Goal: Task Accomplishment & Management: Use online tool/utility

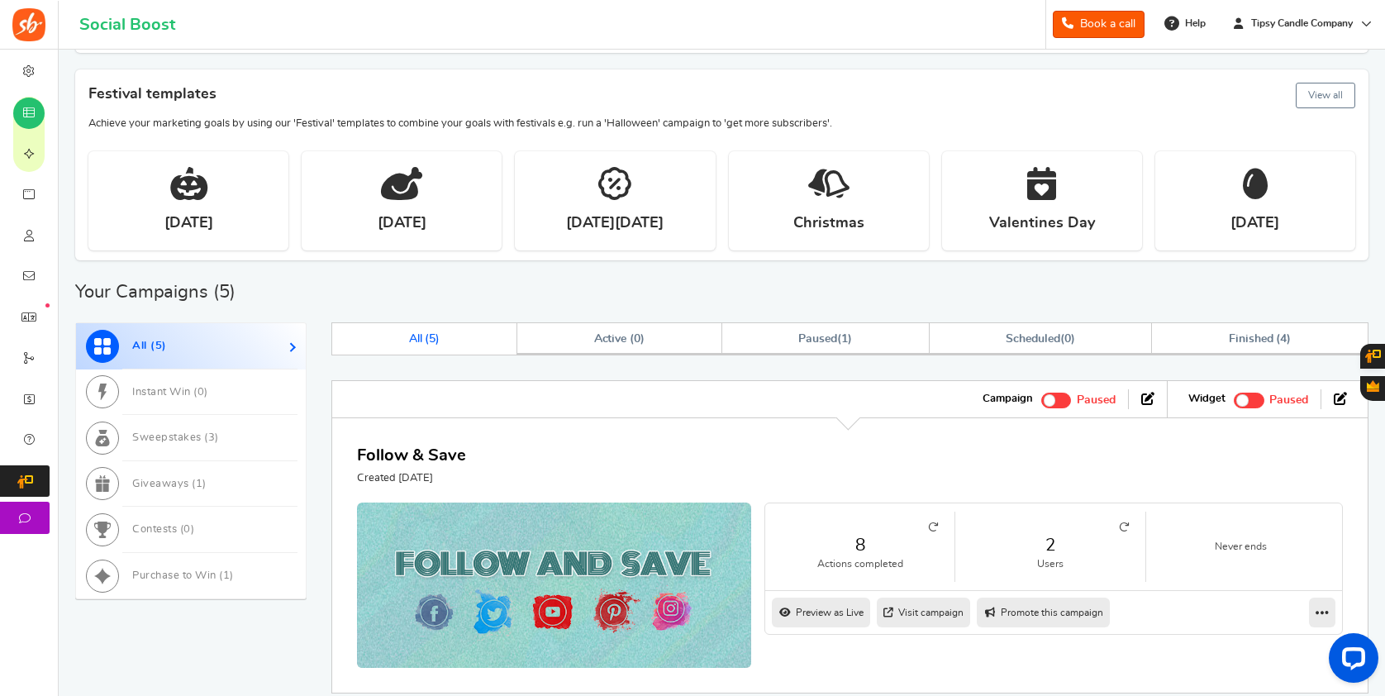
scroll to position [266, 0]
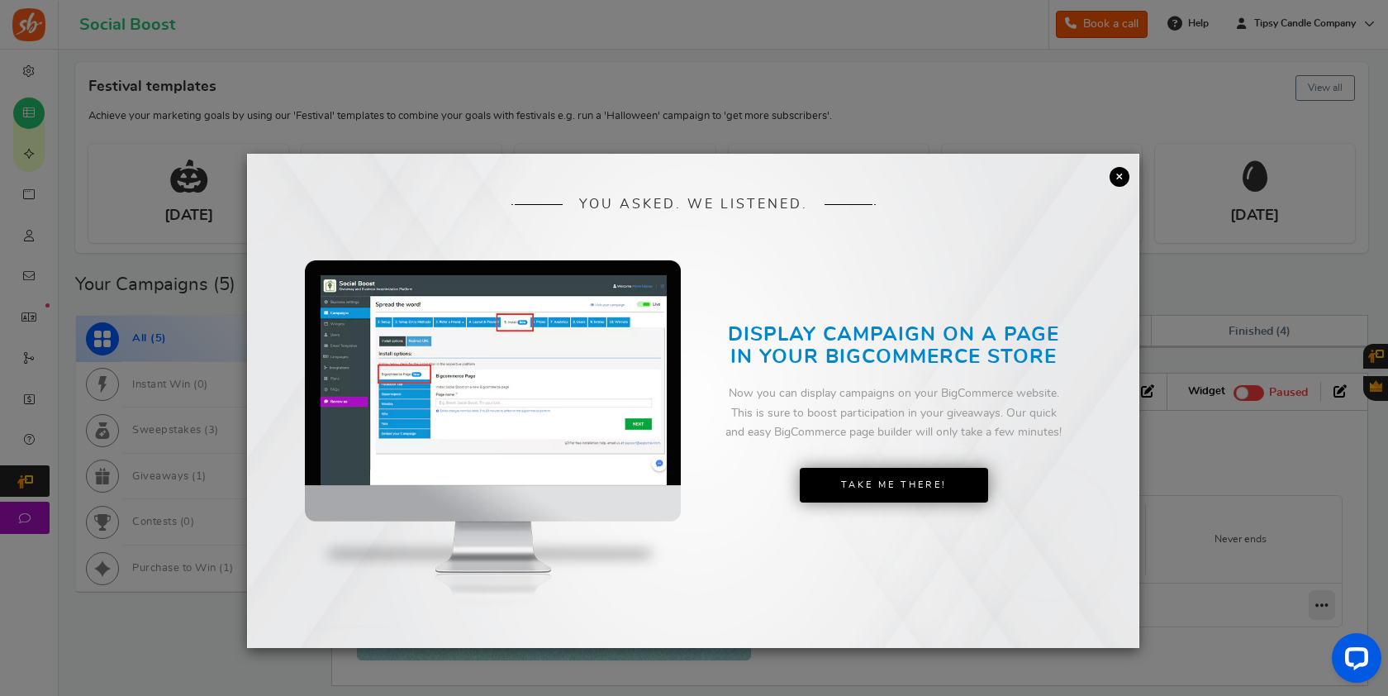
click at [1124, 179] on link "×" at bounding box center [1120, 177] width 20 height 20
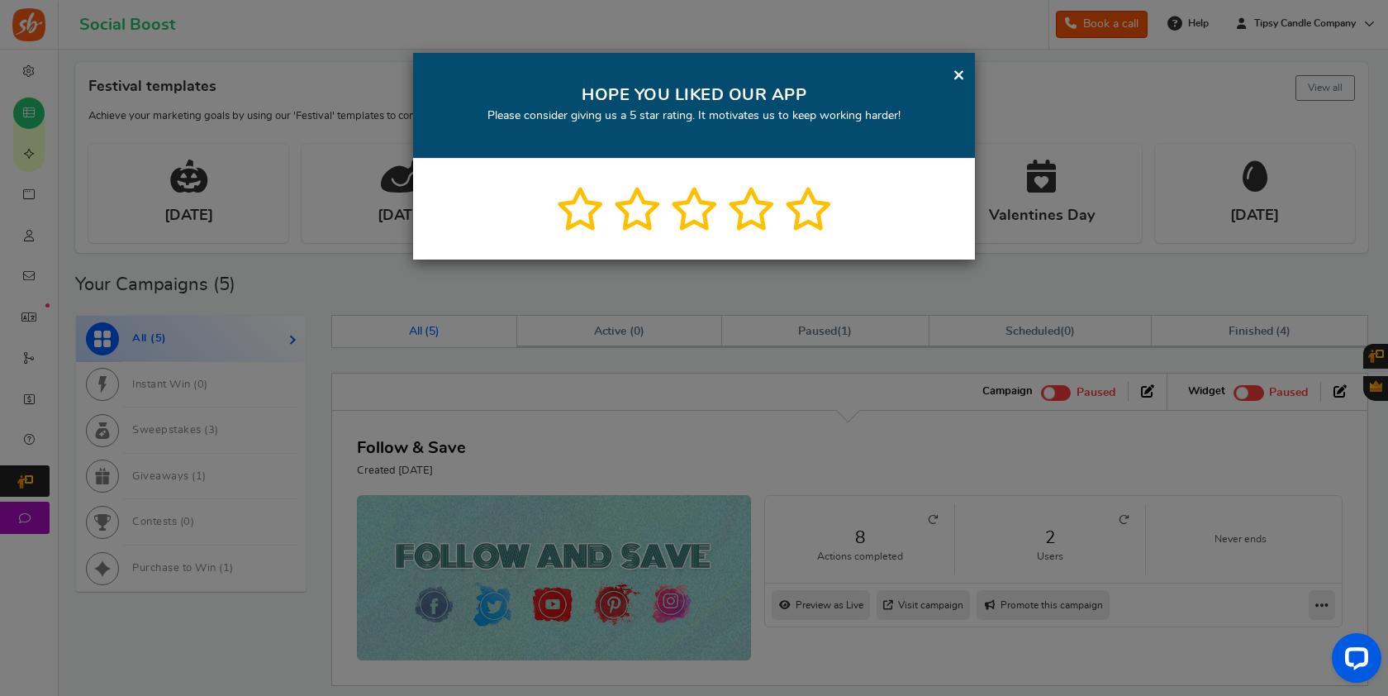
click at [148, 430] on div "× HOPE YOU LIKED OUR APP Please consider giving us a 5 star rating. It motivate…" at bounding box center [694, 348] width 1388 height 696
drag, startPoint x: 959, startPoint y: 70, endPoint x: 935, endPoint y: 84, distance: 28.5
click at [958, 71] on link "×" at bounding box center [959, 74] width 12 height 21
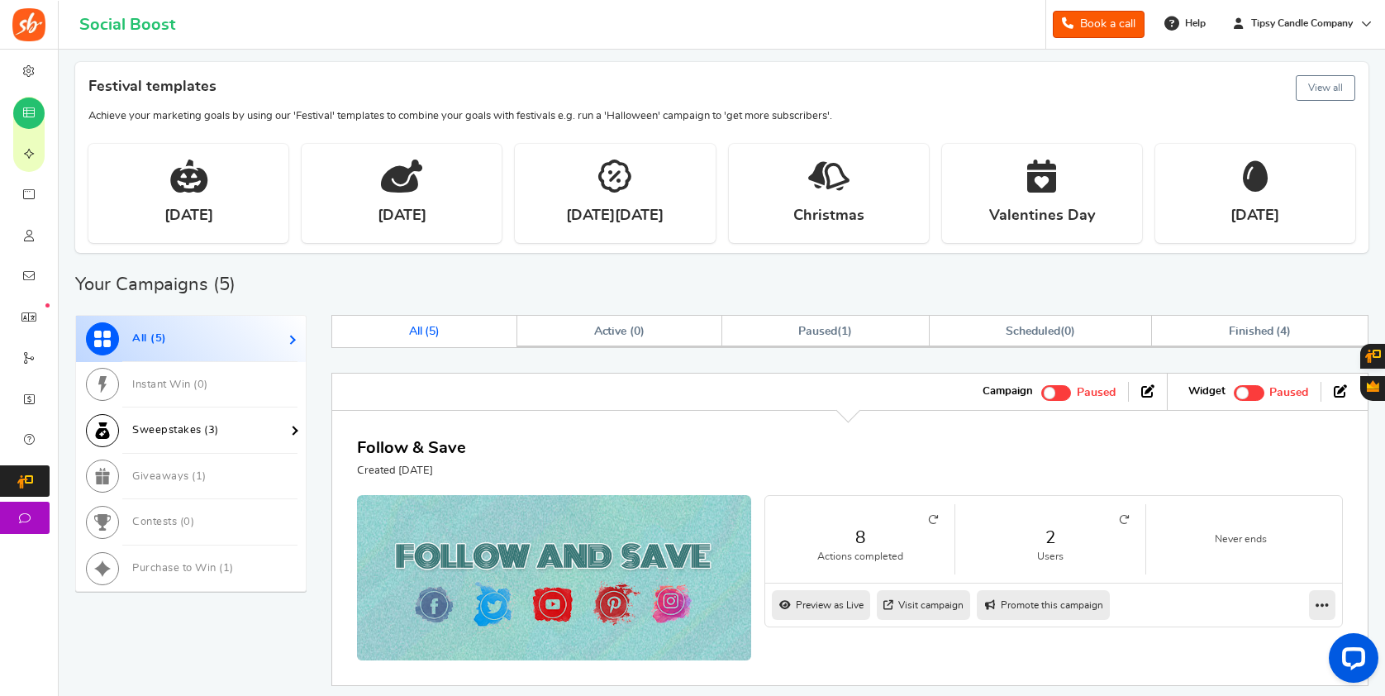
click at [210, 426] on span "3" at bounding box center [211, 430] width 7 height 11
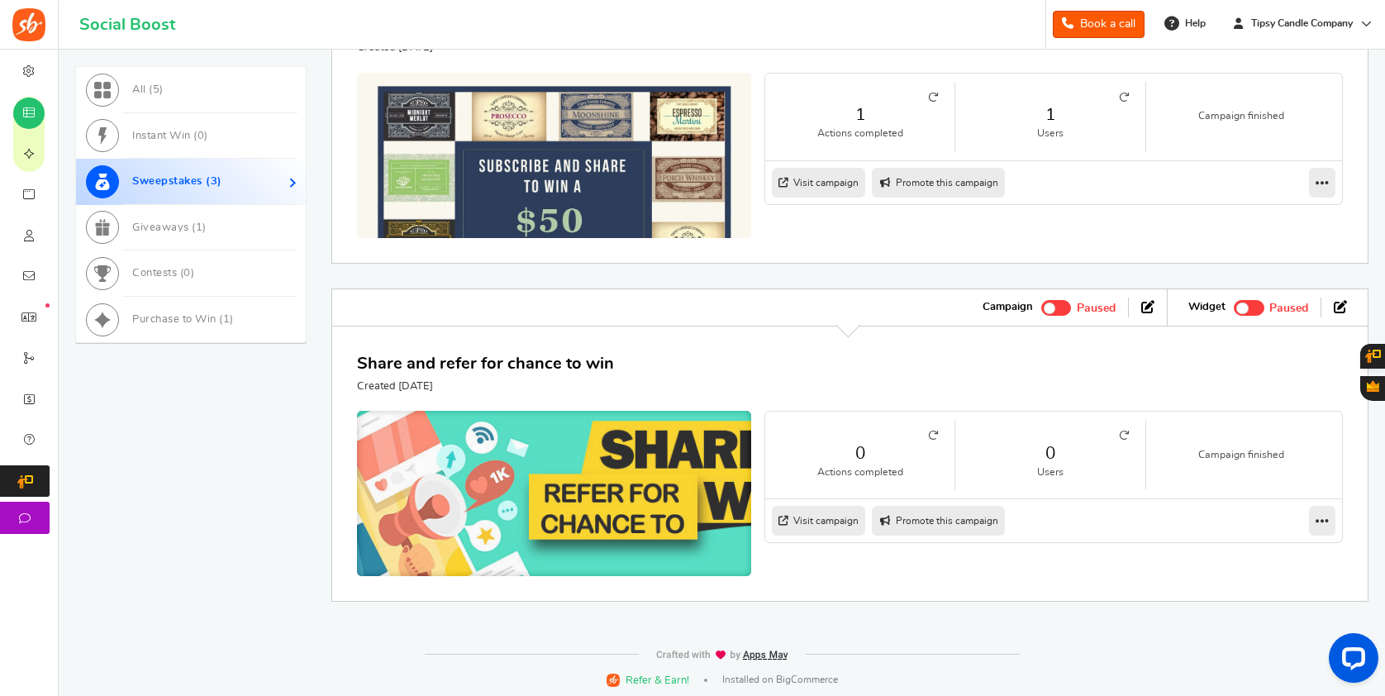
scroll to position [1109, 0]
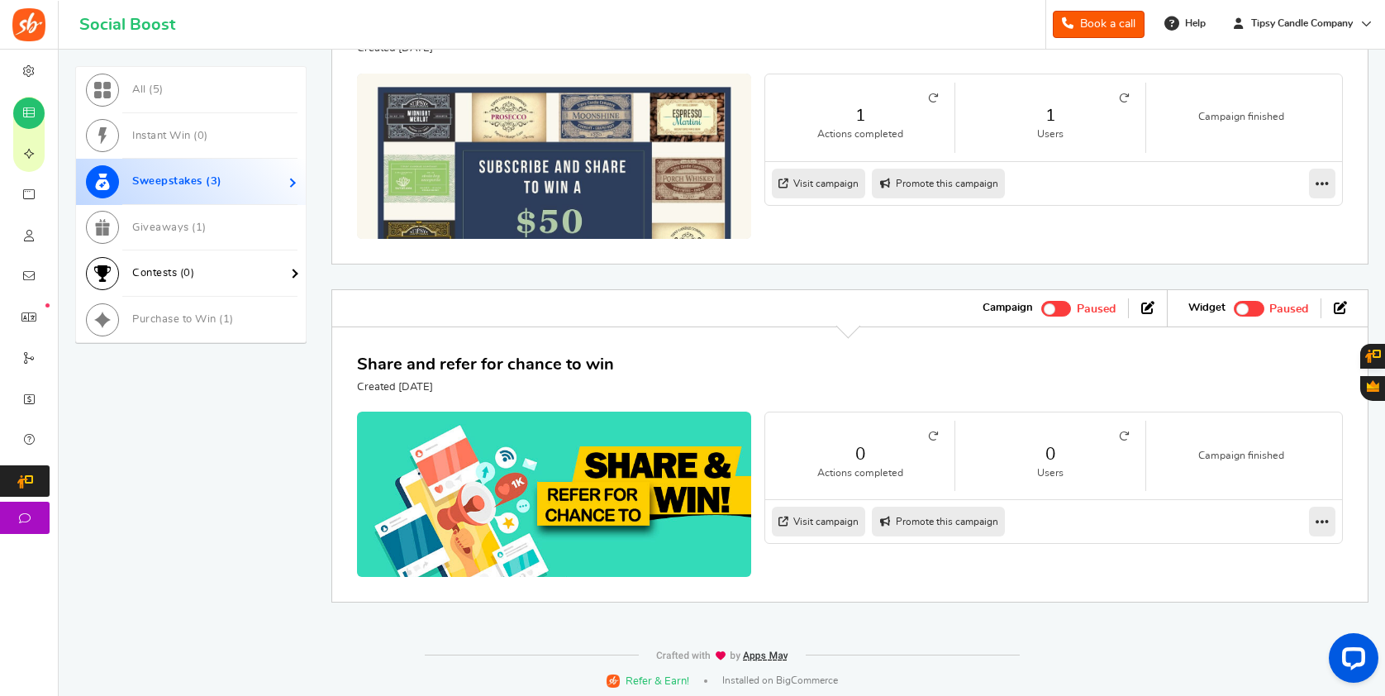
click at [162, 263] on link "Contests ( 0 )" at bounding box center [191, 273] width 230 height 46
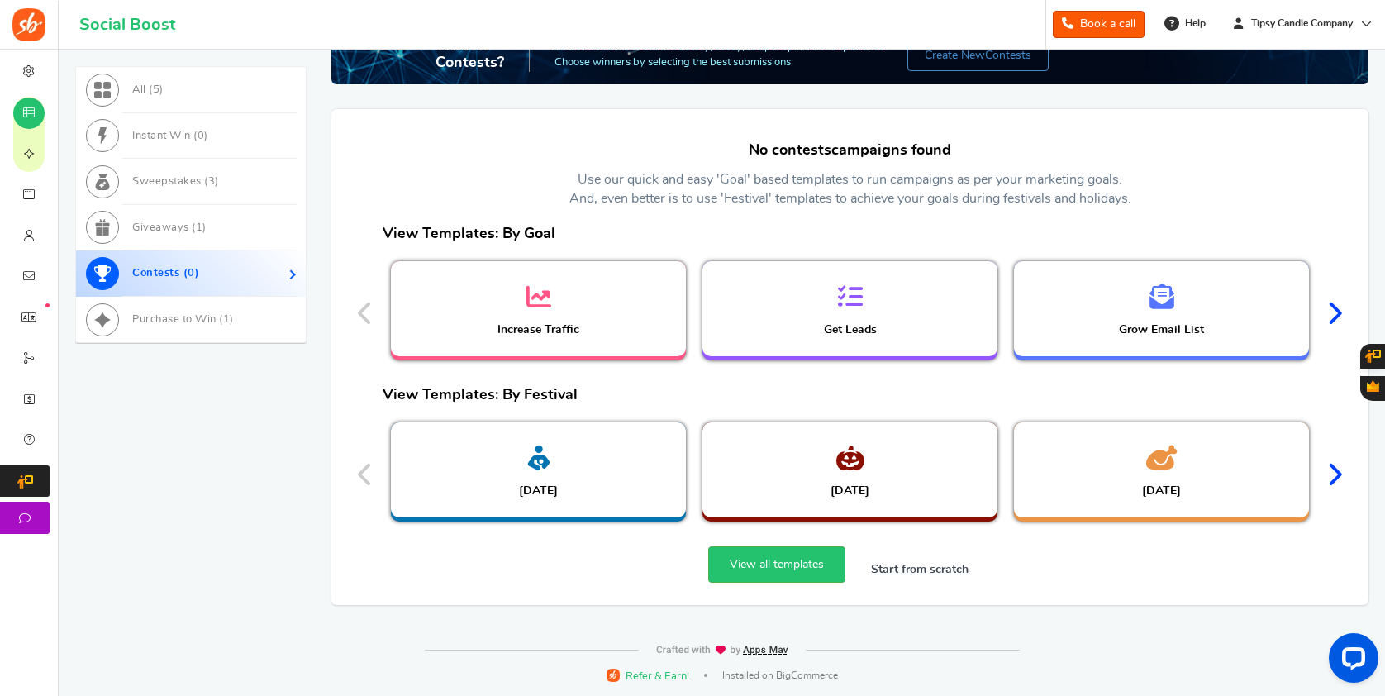
scroll to position [607, 0]
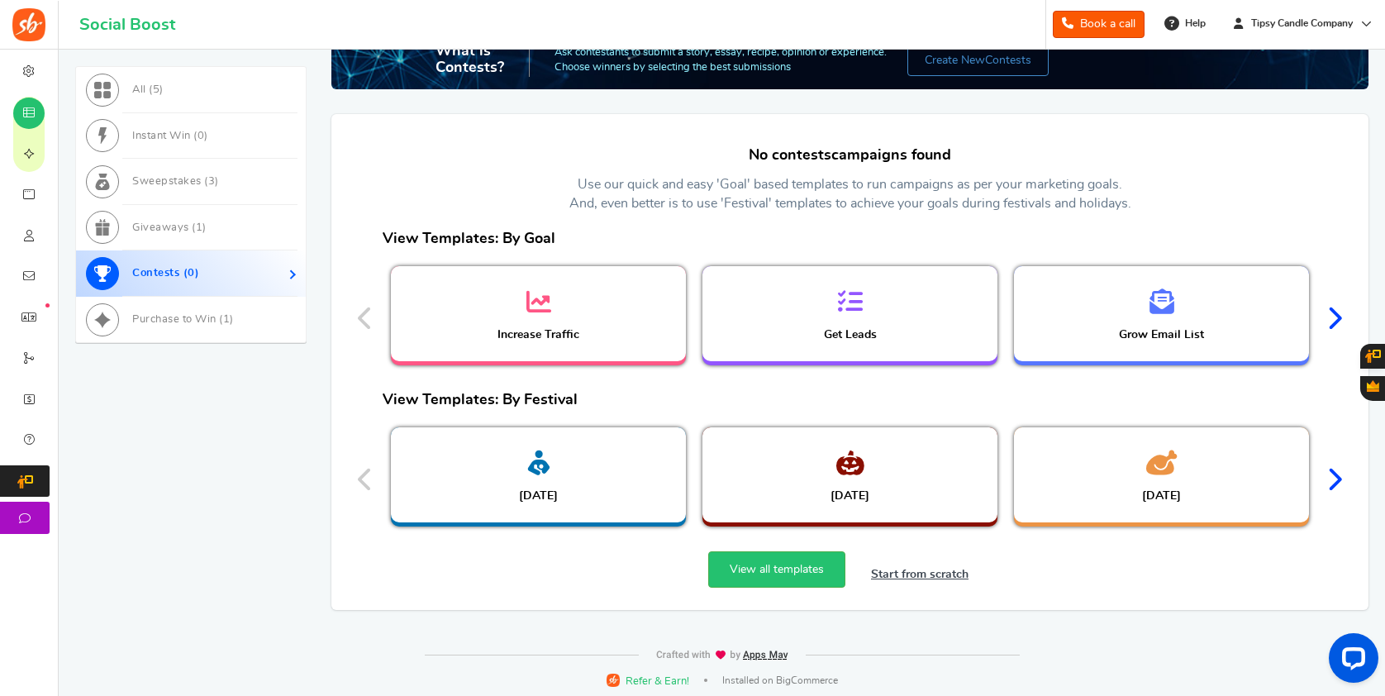
click at [1332, 311] on icon at bounding box center [1334, 318] width 16 height 25
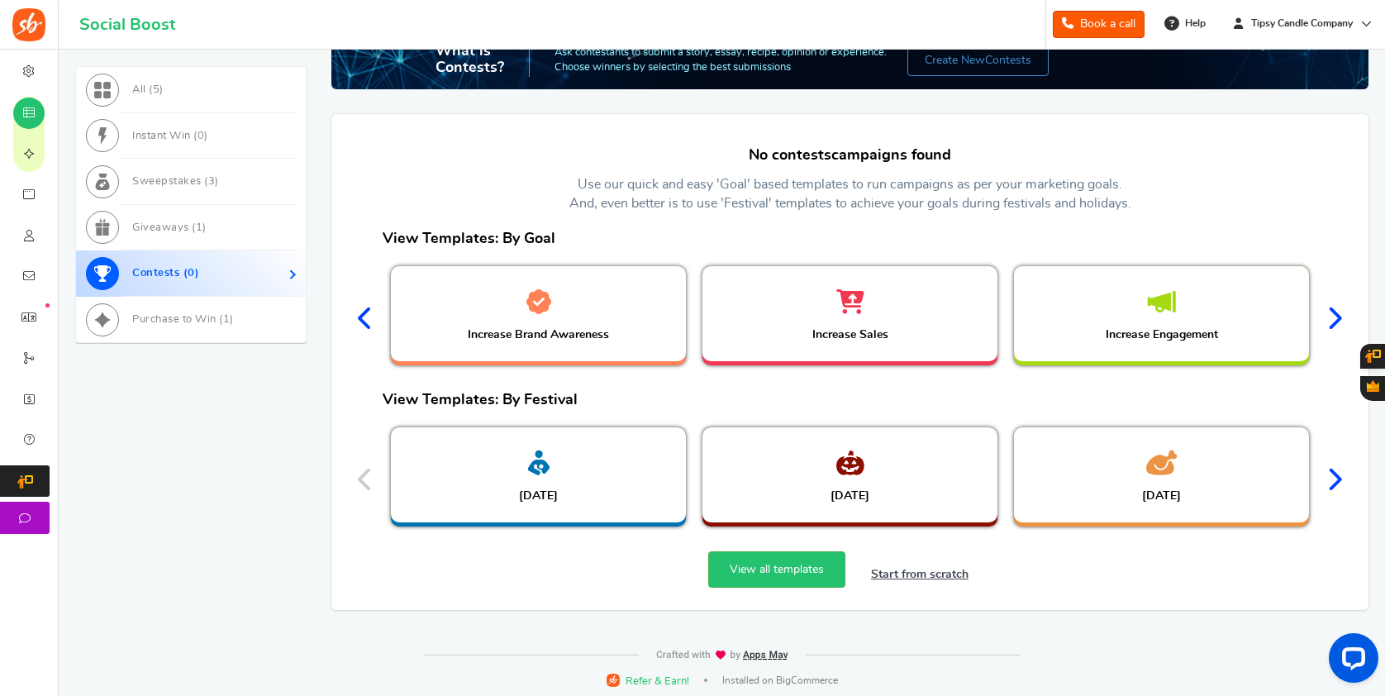
click at [1334, 309] on icon at bounding box center [1334, 318] width 16 height 25
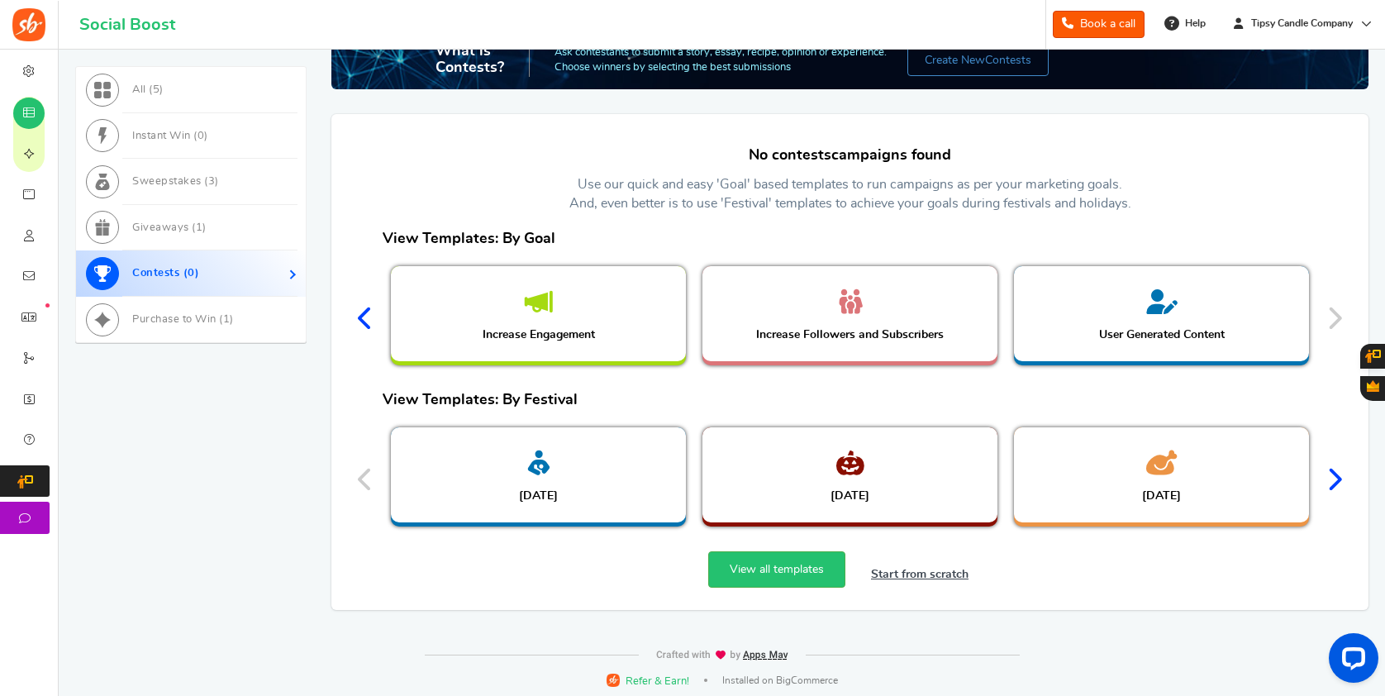
click at [360, 316] on icon at bounding box center [366, 318] width 16 height 25
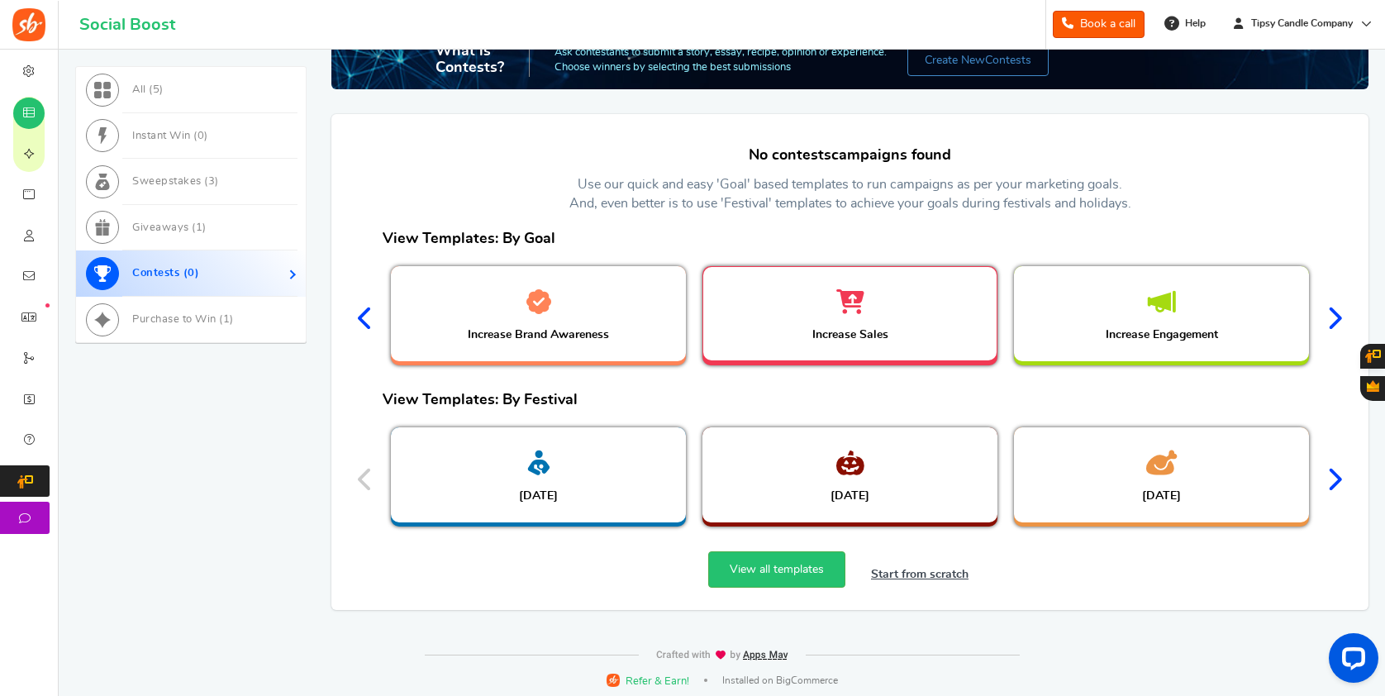
click at [848, 317] on div "Increase Sales" at bounding box center [849, 313] width 293 height 93
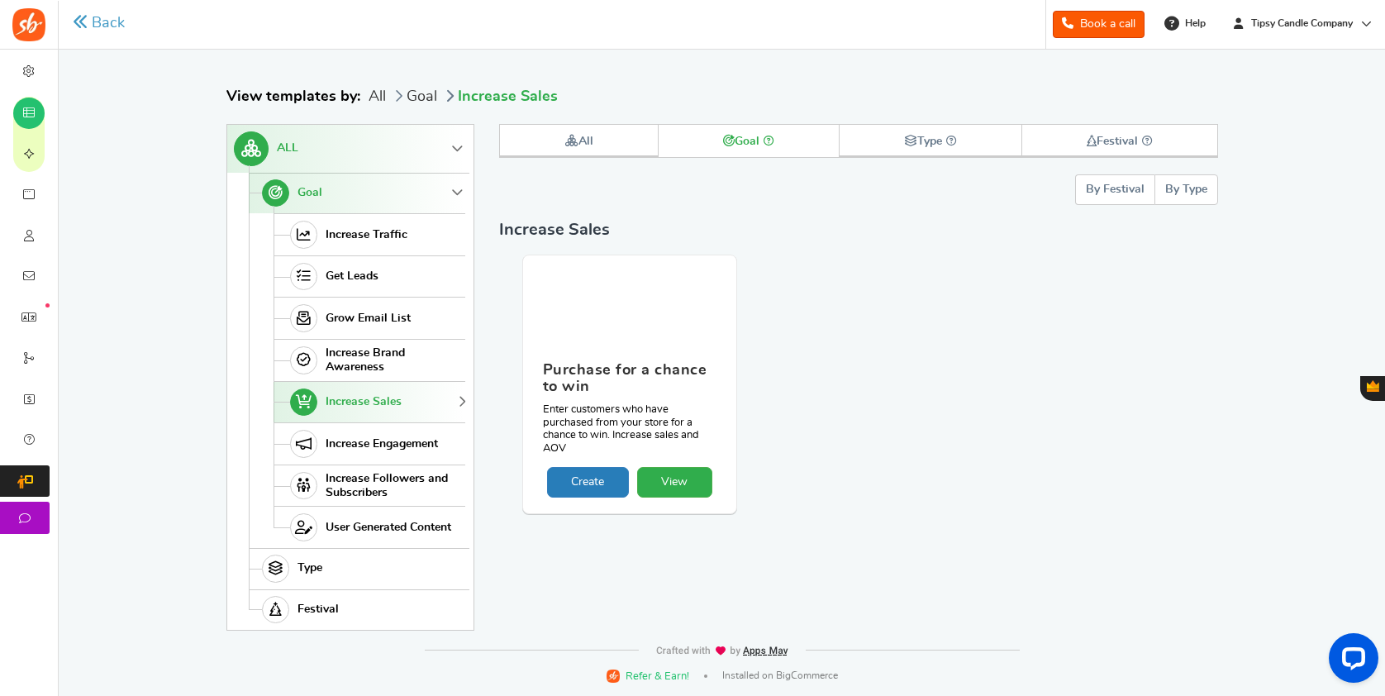
scroll to position [143, 0]
click at [358, 228] on span "Increase Traffic" at bounding box center [367, 235] width 82 height 14
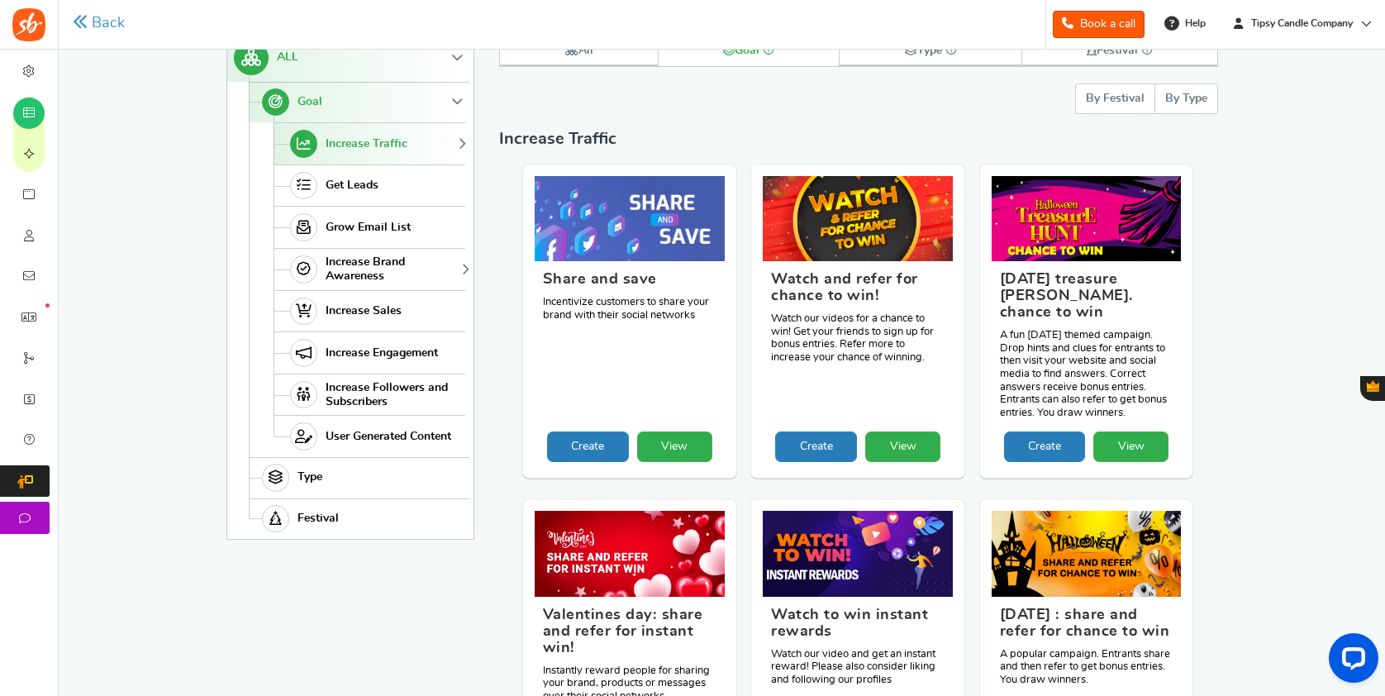
scroll to position [235, 1]
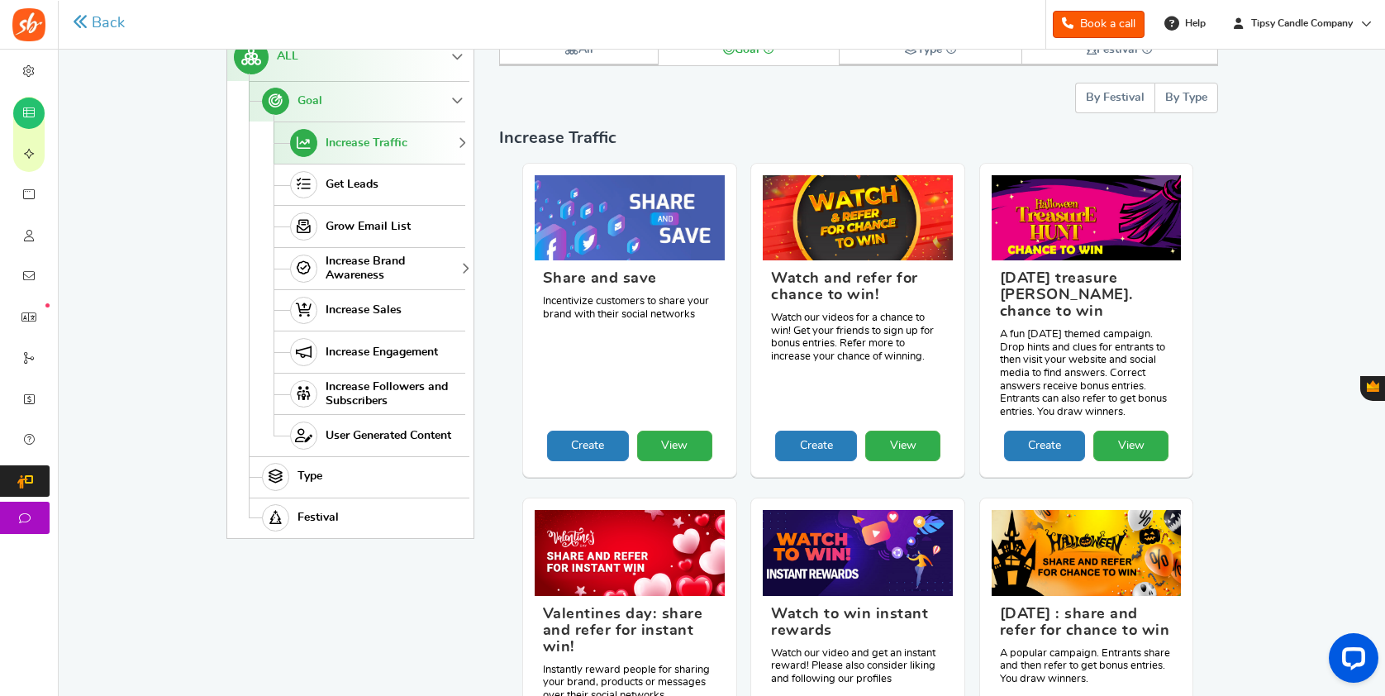
click at [340, 264] on span "Increase Brand Awareness" at bounding box center [393, 269] width 135 height 28
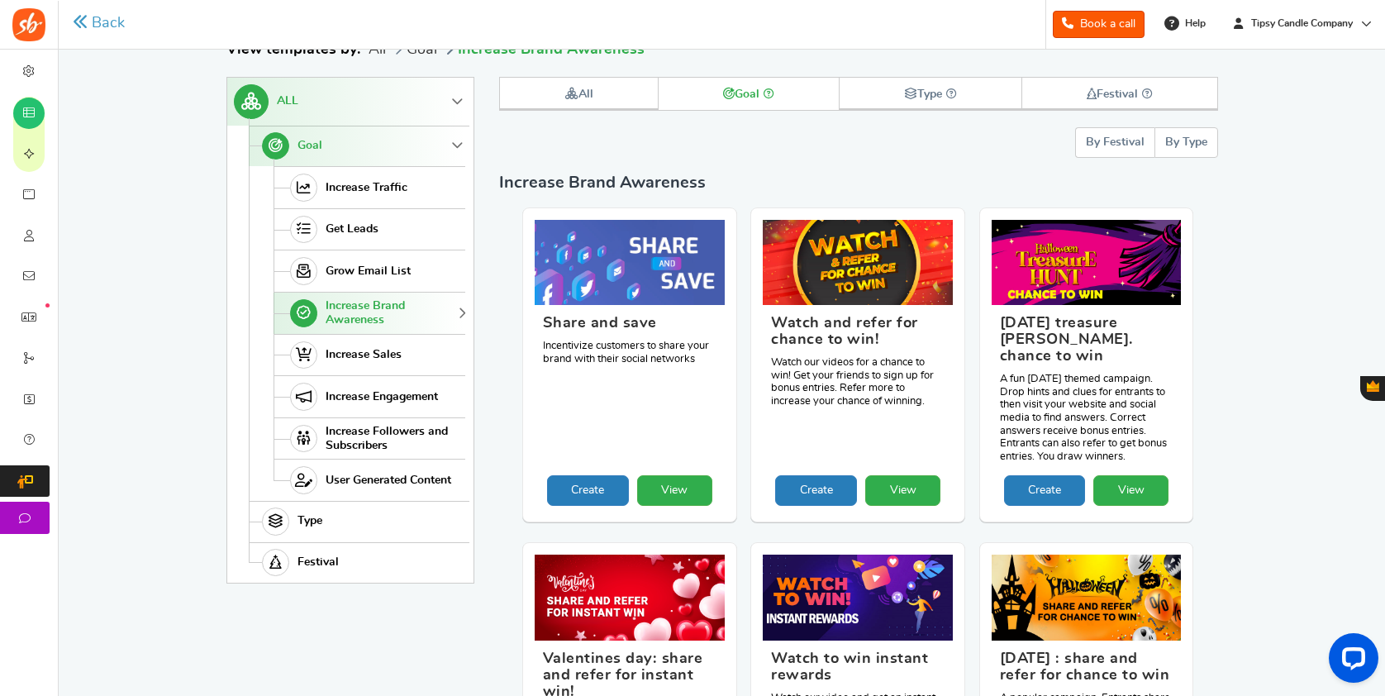
scroll to position [188, 0]
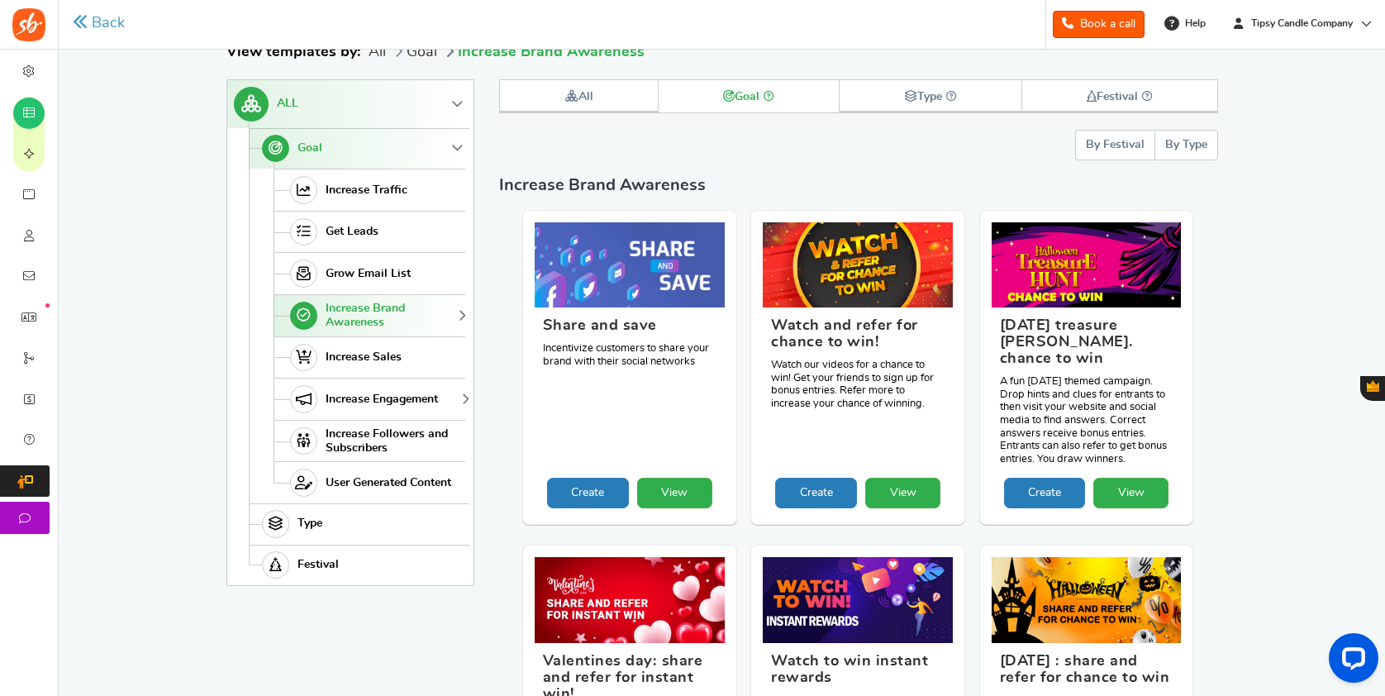
click at [387, 387] on link "Increase Engagement" at bounding box center [370, 399] width 192 height 42
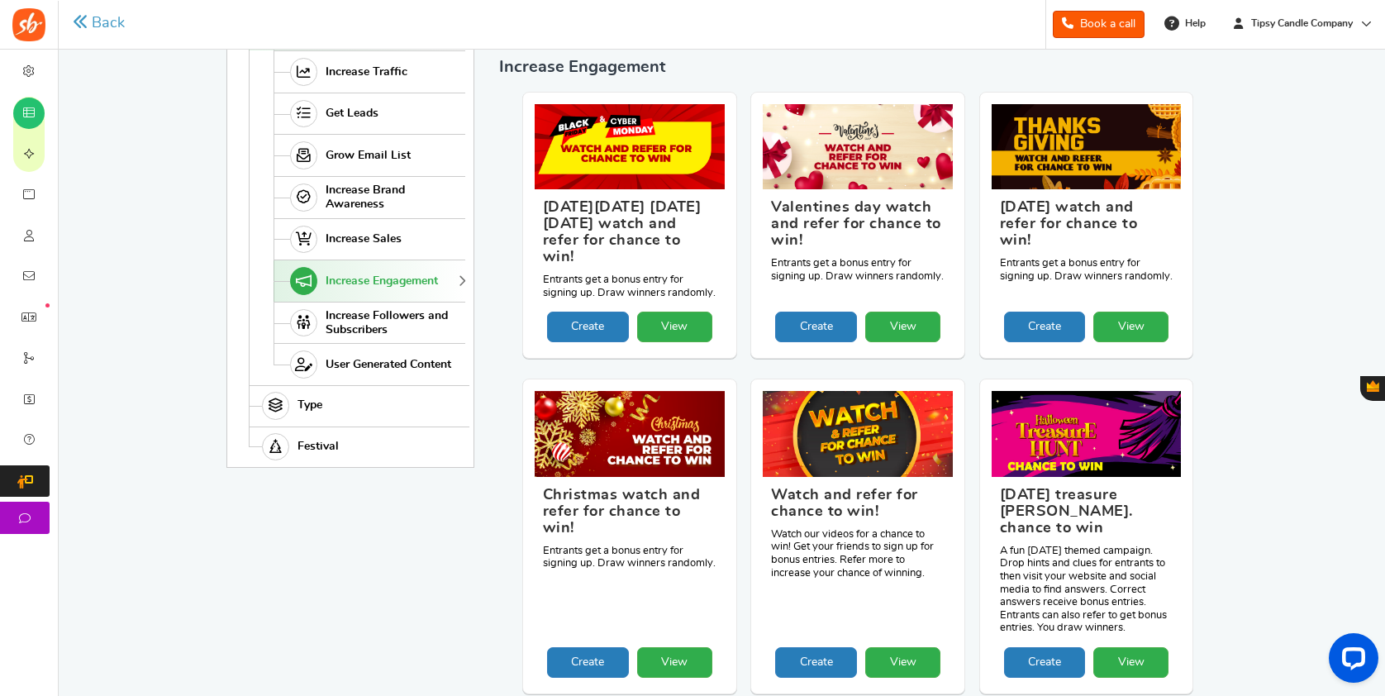
scroll to position [307, 0]
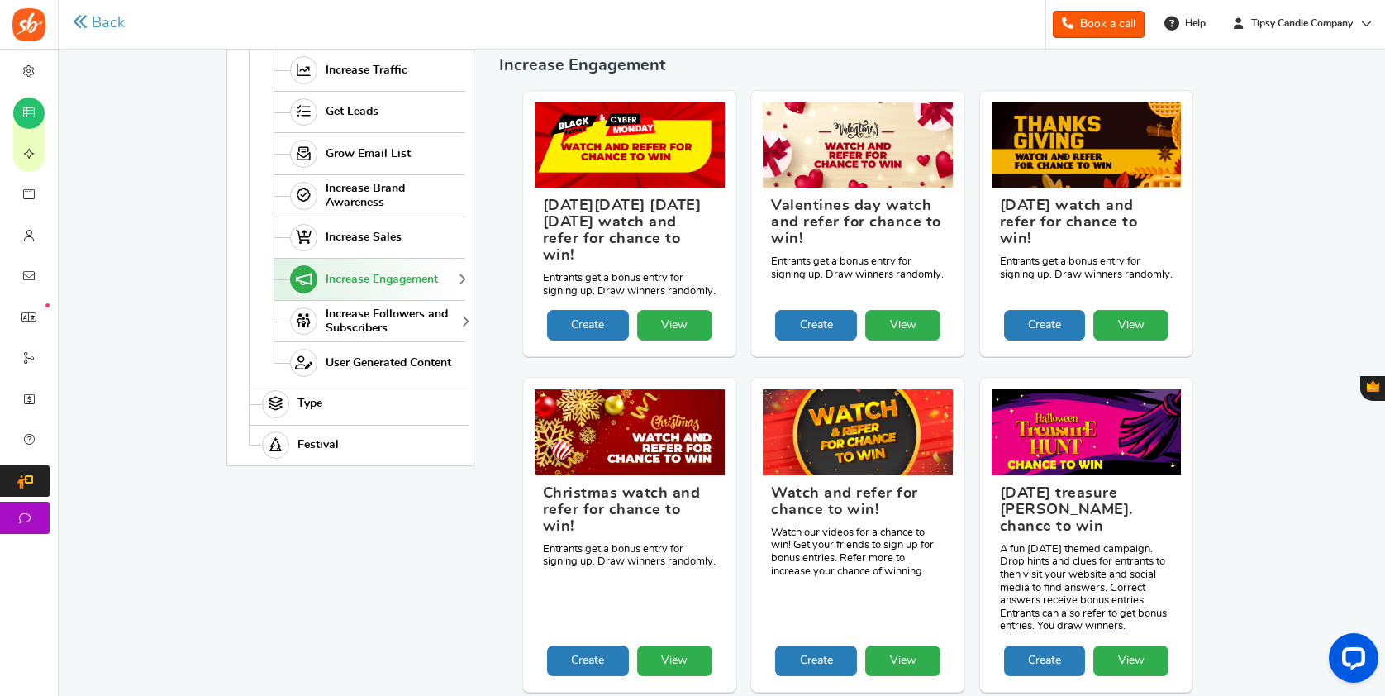
click at [430, 319] on span "Increase Followers and Subscribers" at bounding box center [393, 321] width 135 height 28
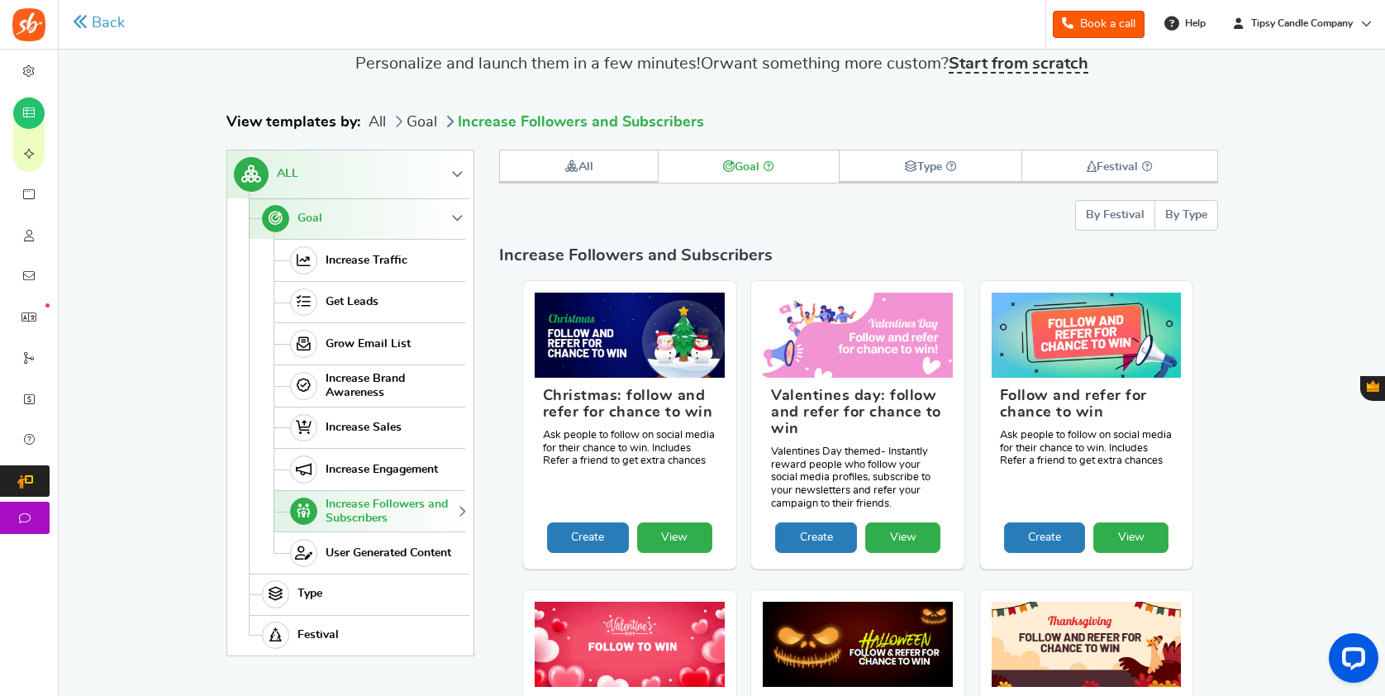
scroll to position [115, 0]
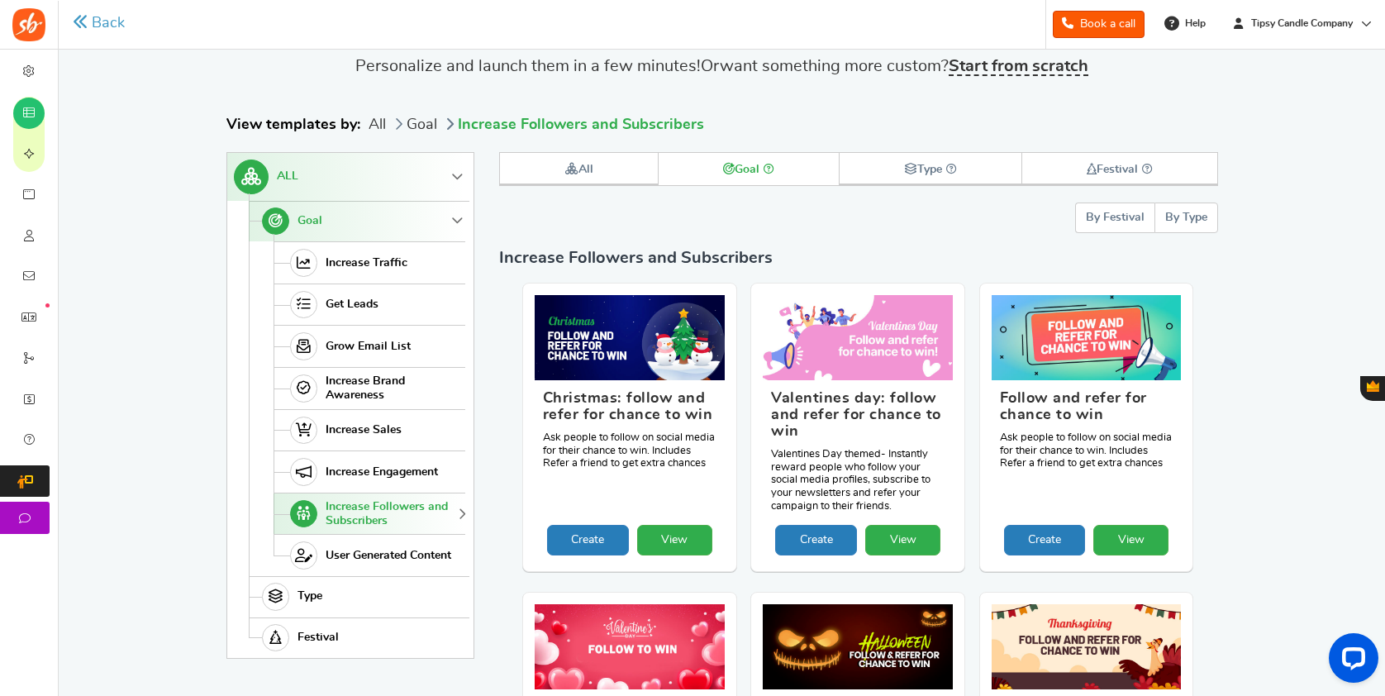
click at [461, 218] on link "Goal" at bounding box center [357, 221] width 217 height 41
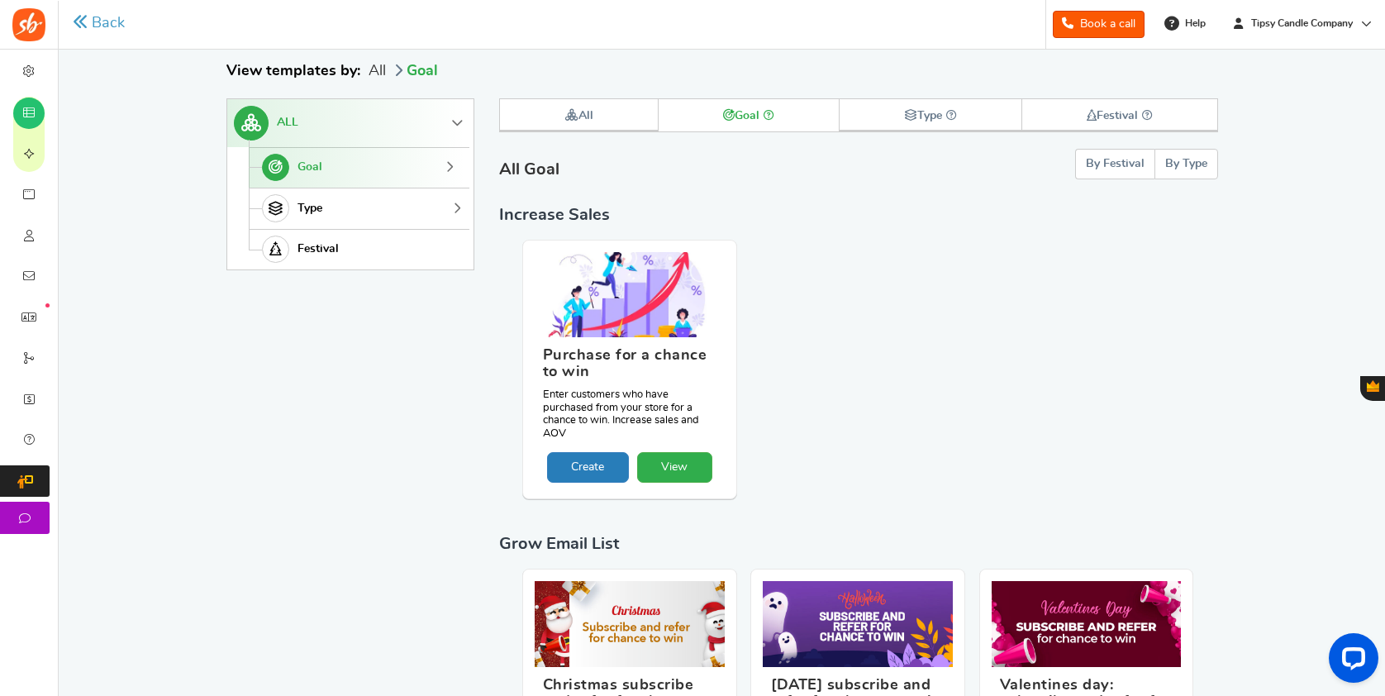
scroll to position [171, 0]
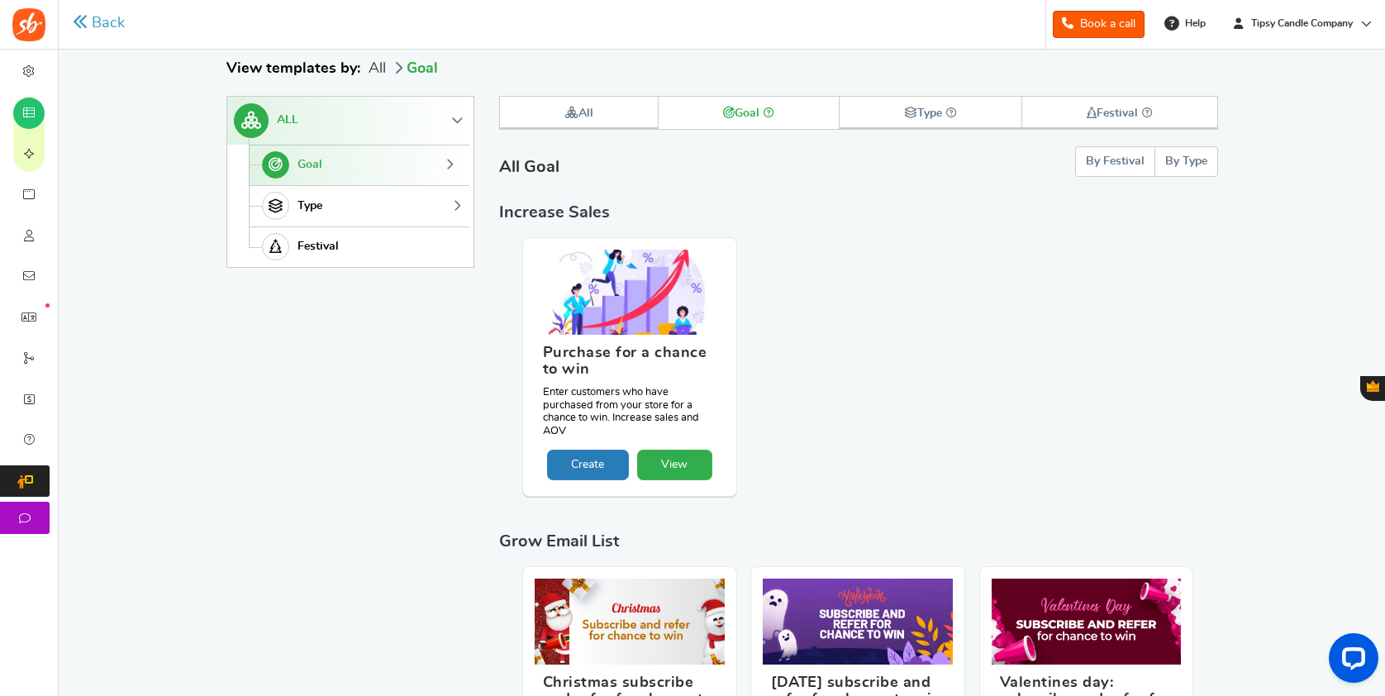
click at [408, 197] on link "Type" at bounding box center [357, 205] width 217 height 41
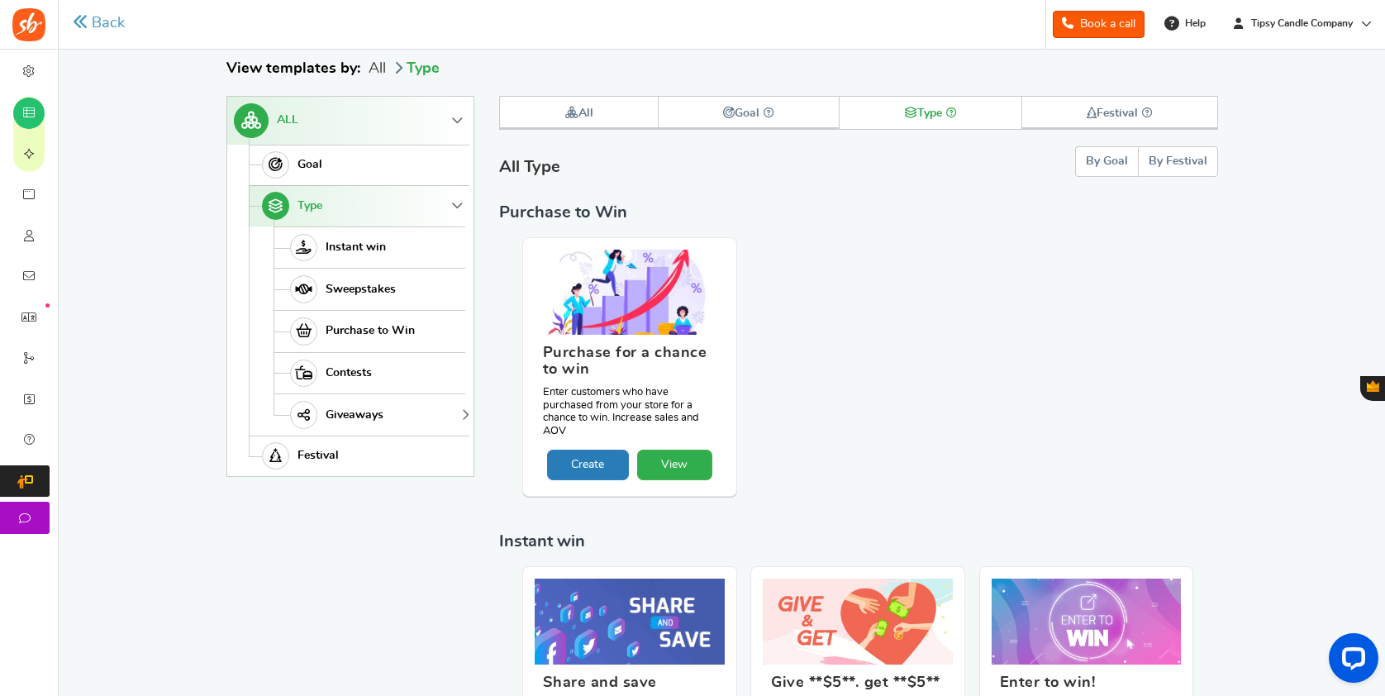
click at [410, 413] on link "Giveaways" at bounding box center [370, 414] width 192 height 42
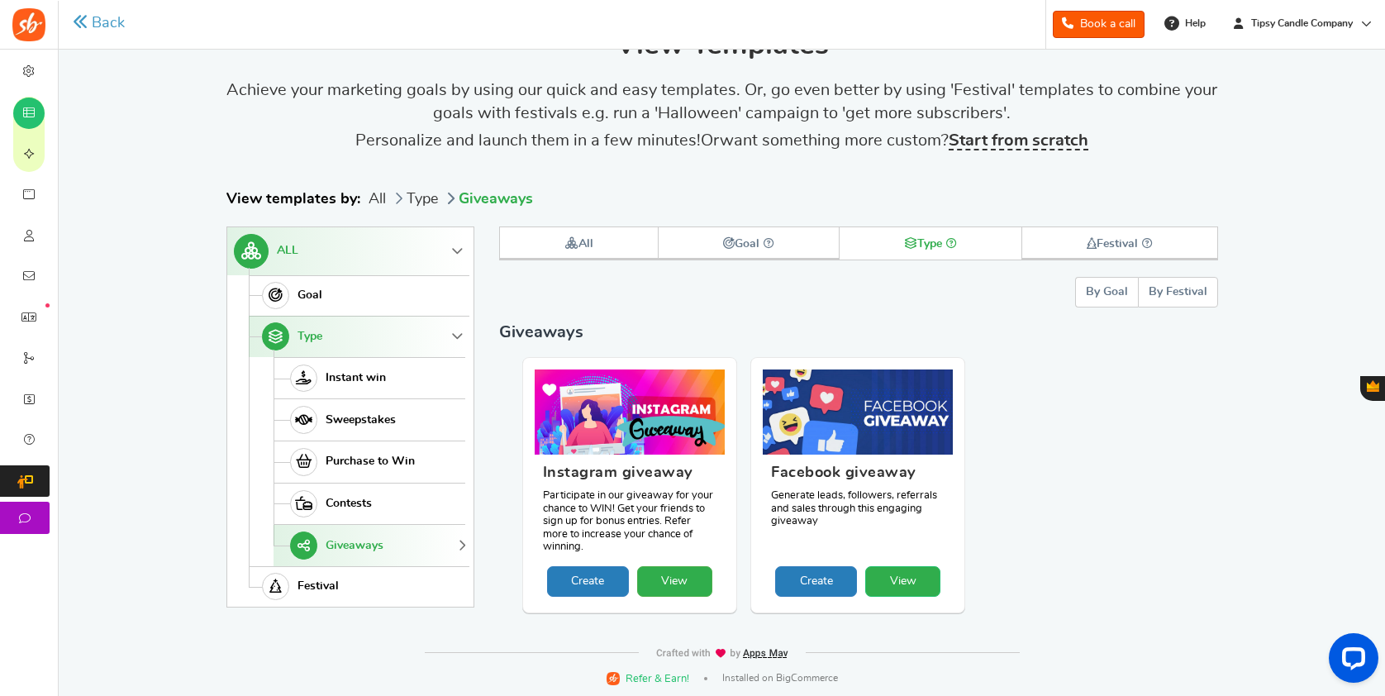
scroll to position [40, 0]
click at [906, 567] on link "View" at bounding box center [902, 582] width 75 height 31
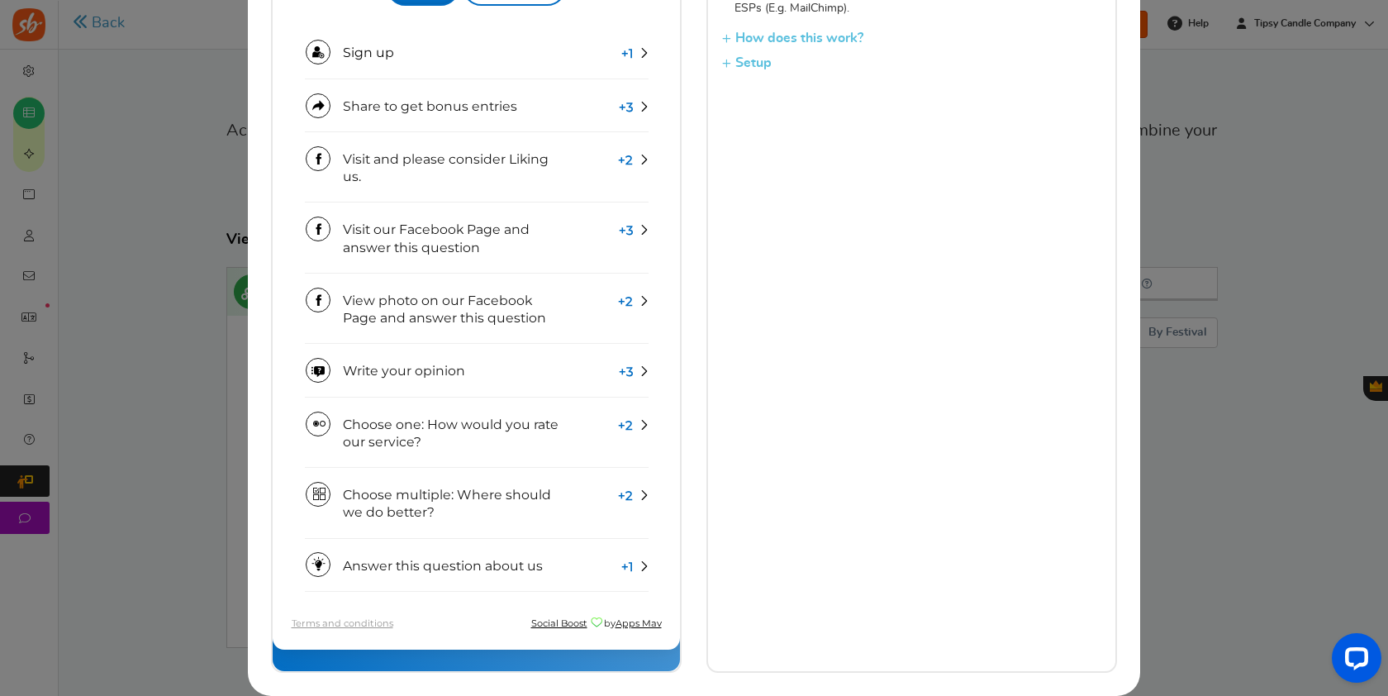
scroll to position [508, 0]
click at [549, 364] on link "Sign up" at bounding box center [477, 371] width 344 height 50
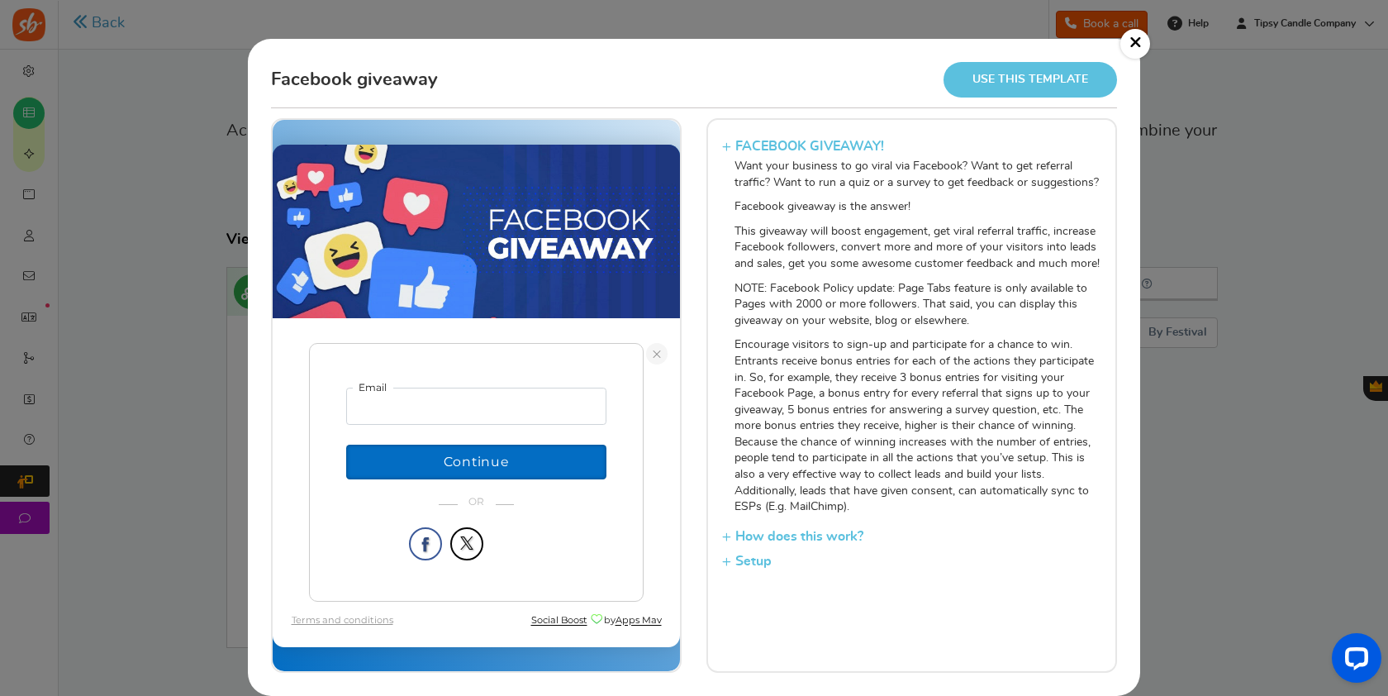
scroll to position [10, 0]
click at [537, 456] on button "Continue" at bounding box center [476, 458] width 260 height 35
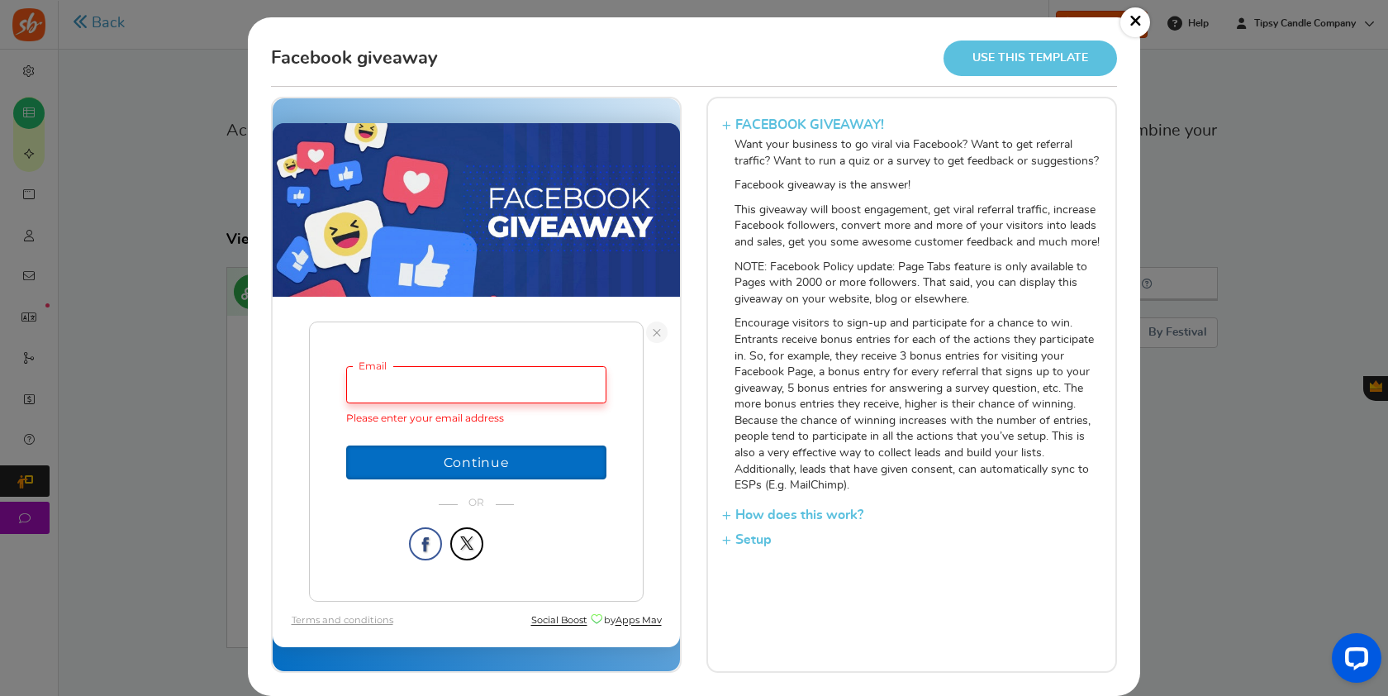
scroll to position [31, 0]
click at [731, 506] on h3 "How does this work?" at bounding box center [911, 514] width 379 height 25
